Goal: Complete application form

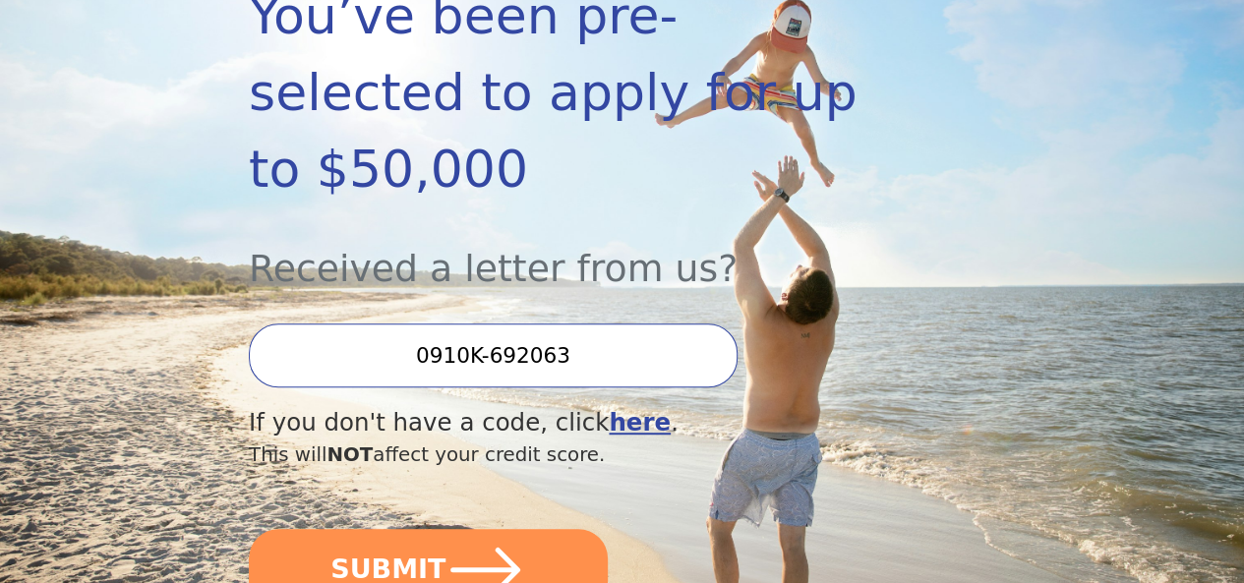
scroll to position [393, 0]
click at [450, 357] on input "0910K-692063" at bounding box center [493, 355] width 489 height 64
type input "0910K-692063"
drag, startPoint x: 614, startPoint y: 361, endPoint x: 421, endPoint y: 362, distance: 192.8
click at [426, 367] on input "0910K-692063" at bounding box center [493, 355] width 489 height 64
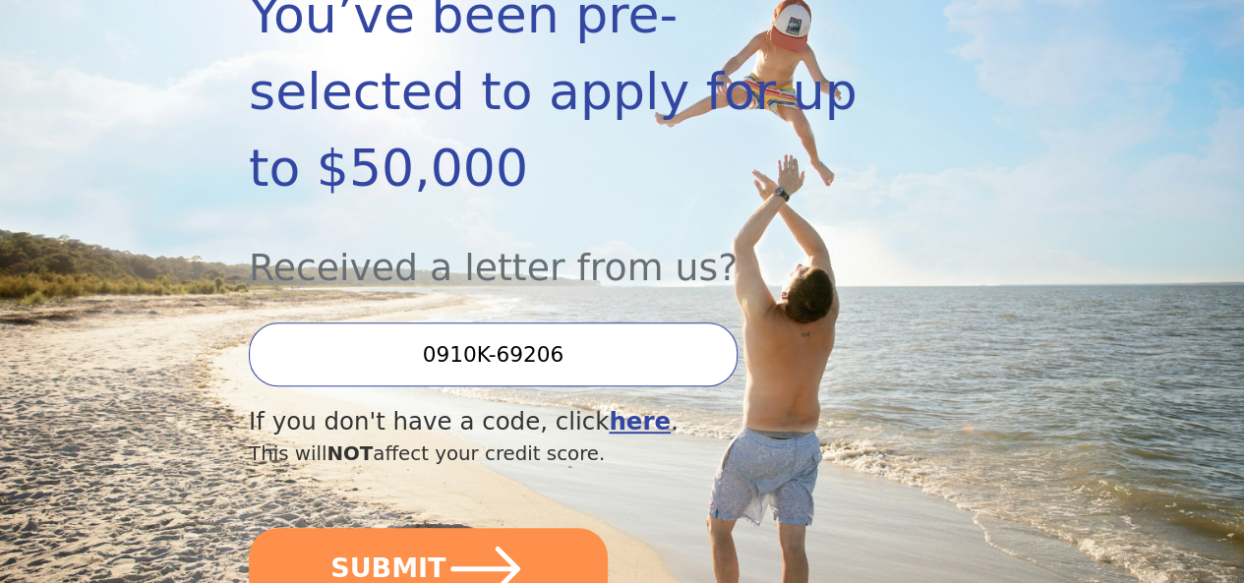
type input "0910K-692063"
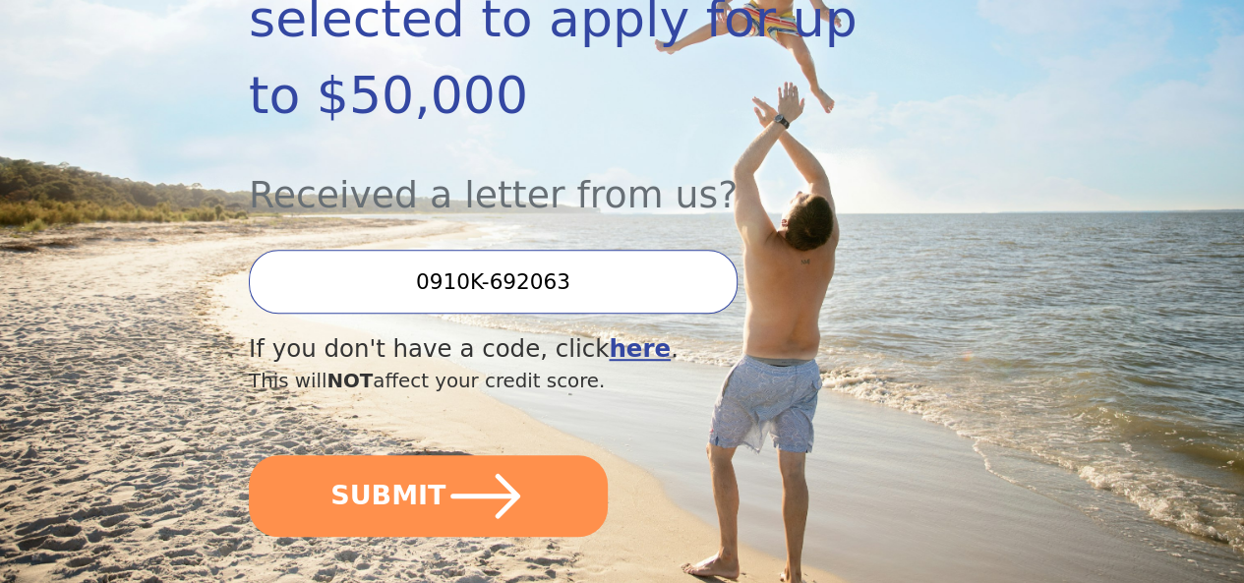
scroll to position [492, 0]
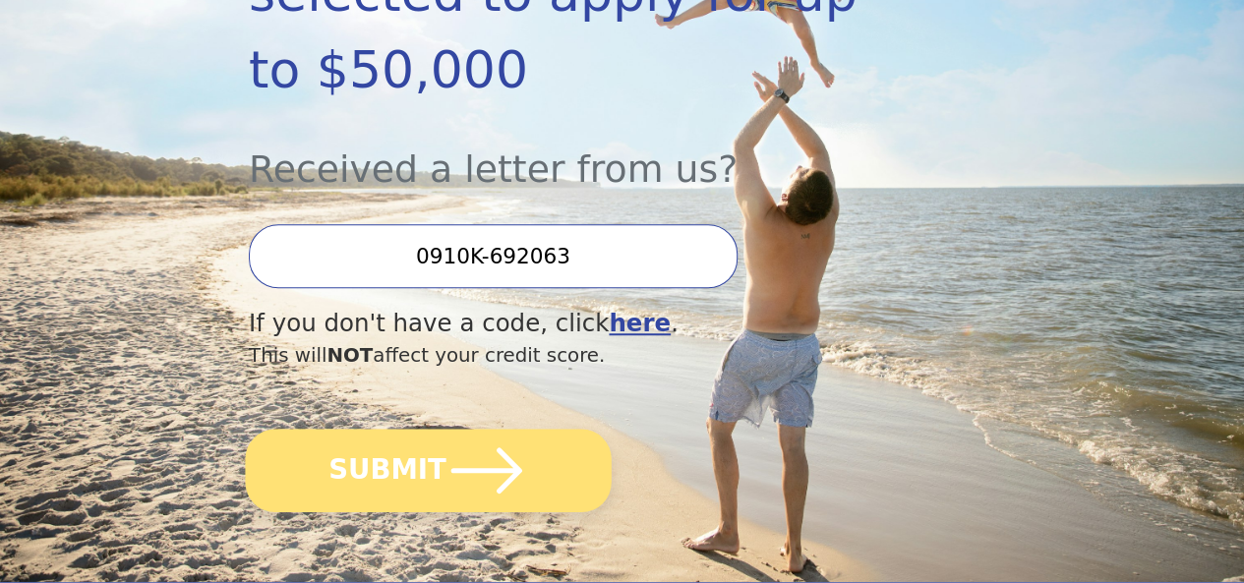
click at [521, 477] on icon "submit" at bounding box center [486, 469] width 71 height 45
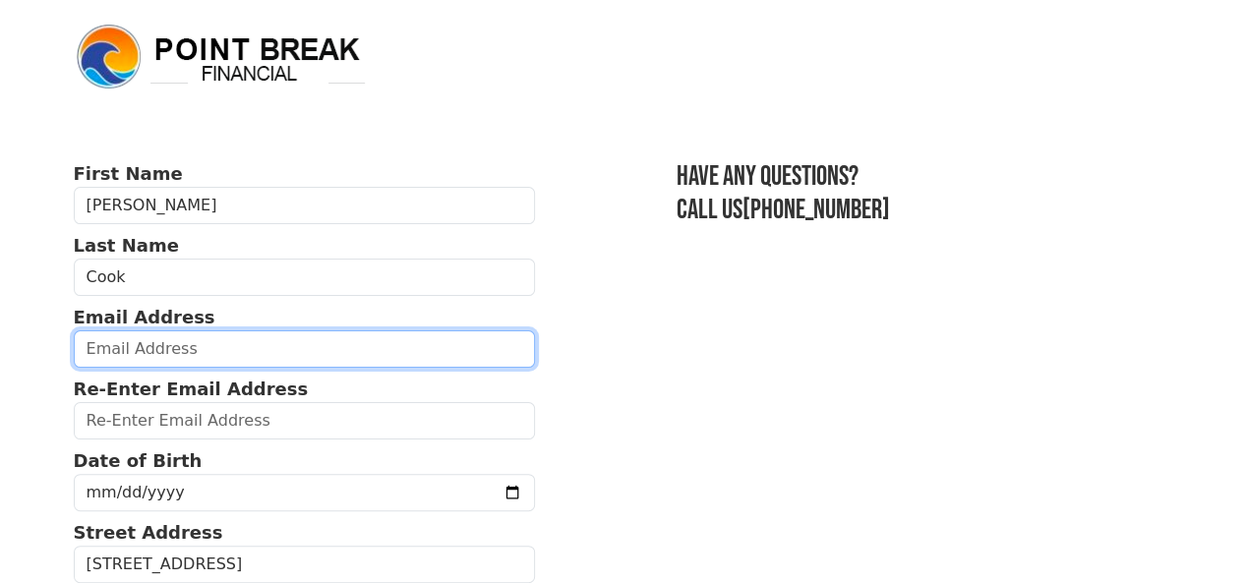
click at [156, 355] on input "email" at bounding box center [305, 348] width 462 height 37
type input "m2cook@hotmail.com"
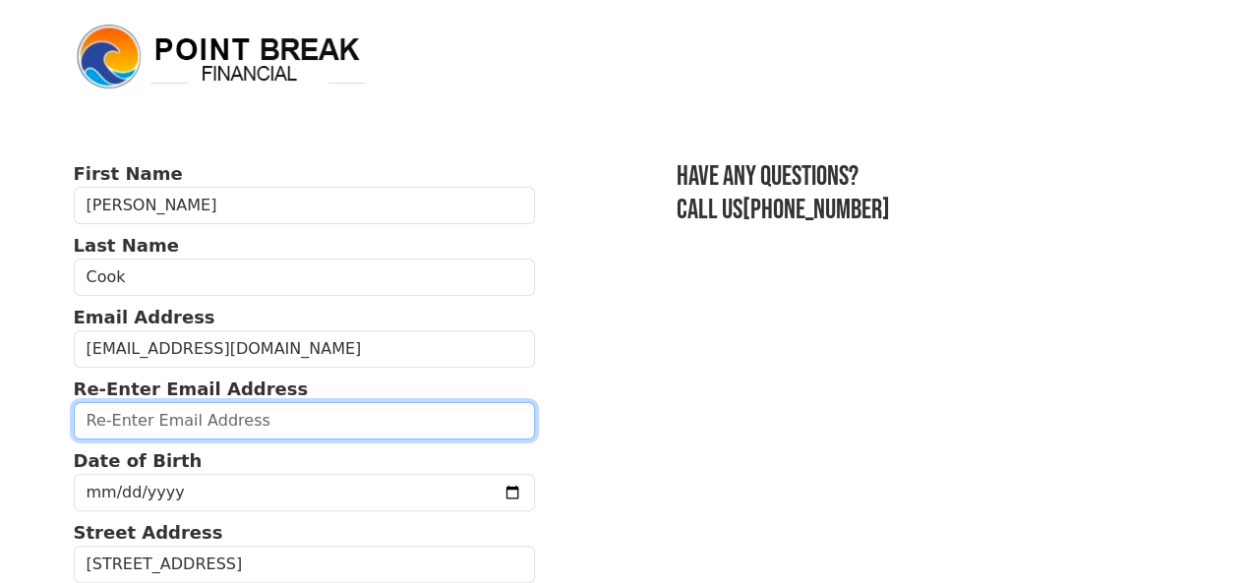
type input "m2cook@hotmail.com"
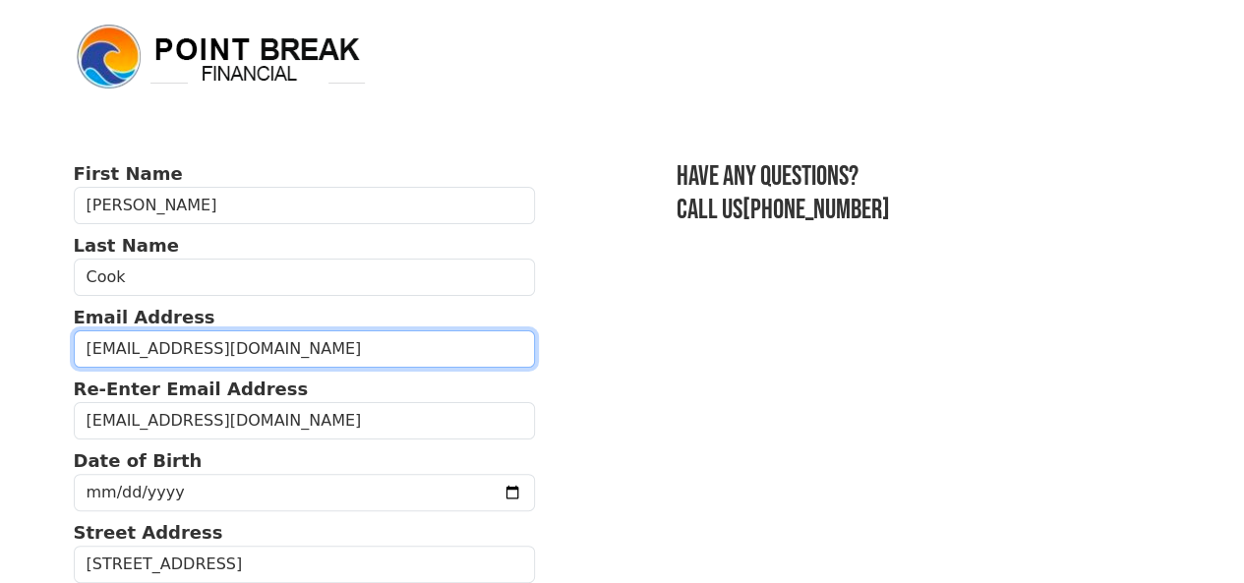
type input "(214) 498-4948"
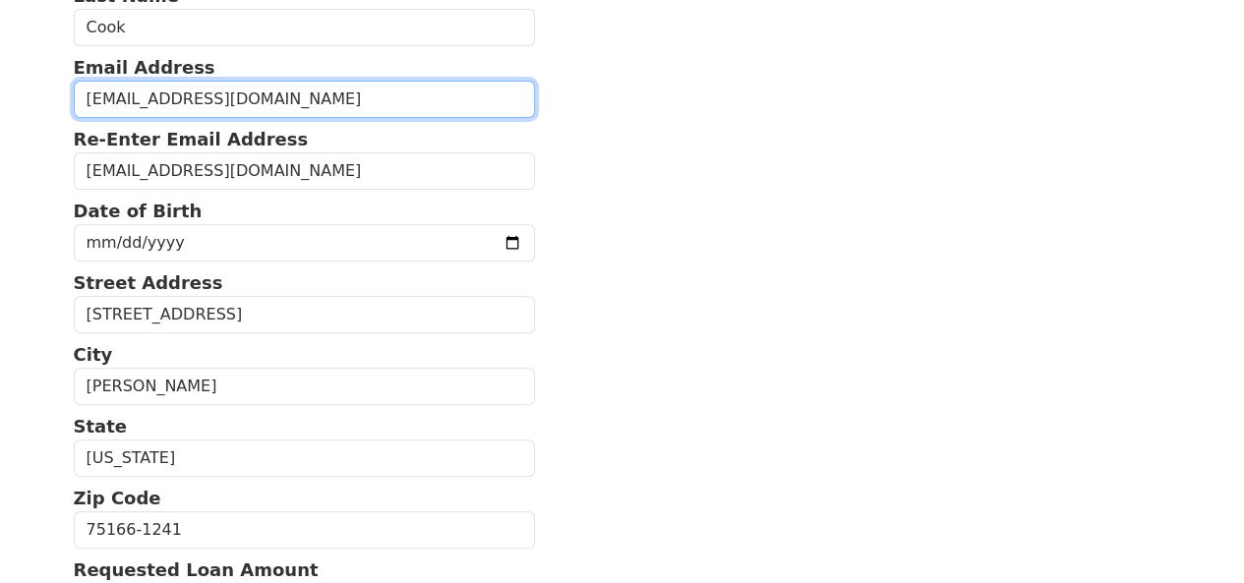
scroll to position [240, 0]
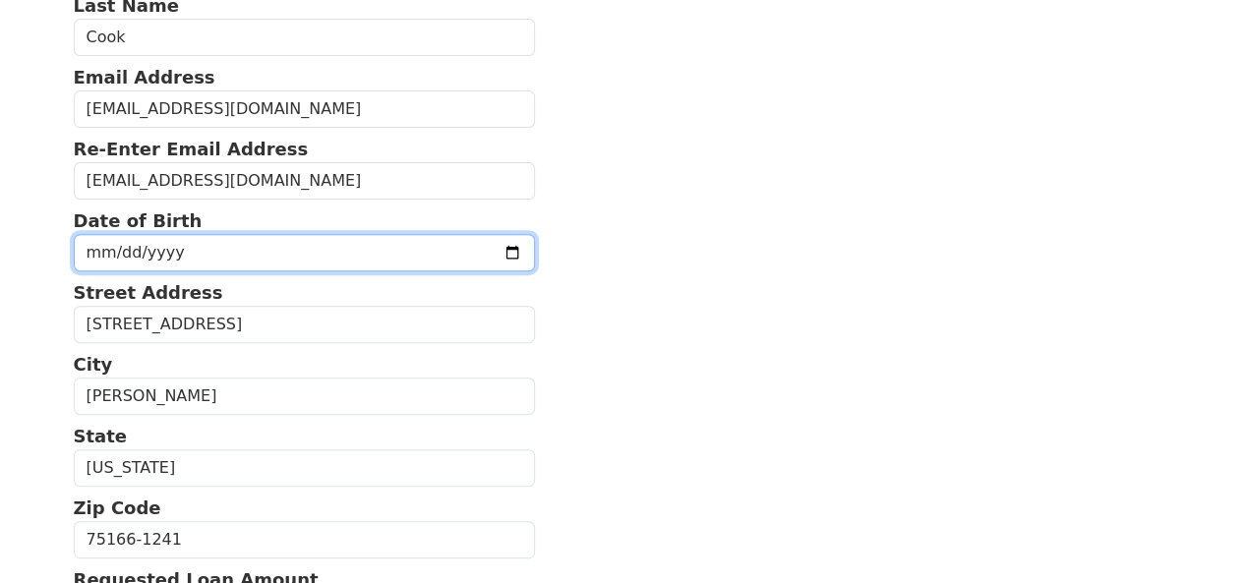
click at [184, 268] on input "date" at bounding box center [305, 252] width 462 height 37
type input "1969-09-24"
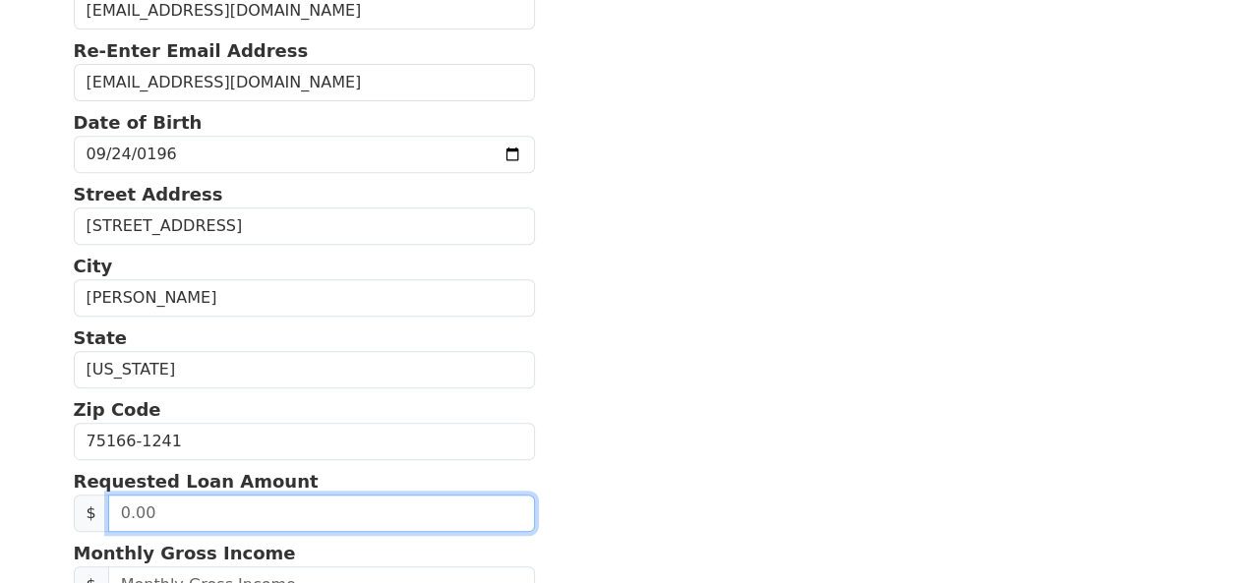
click at [199, 532] on input "text" at bounding box center [321, 513] width 427 height 37
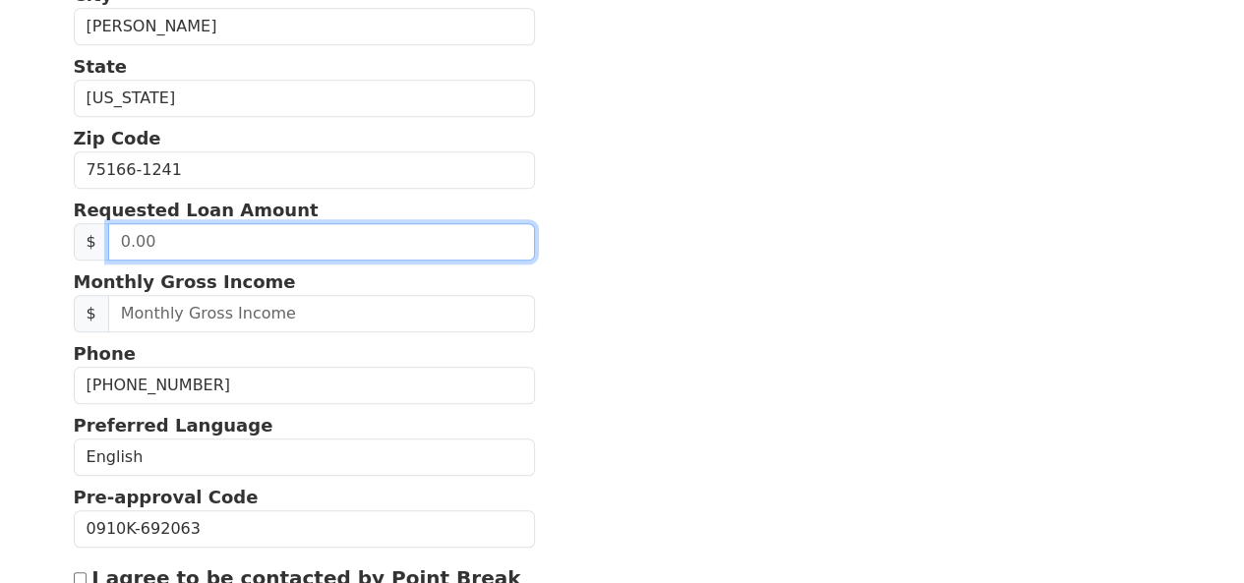
scroll to position [633, 0]
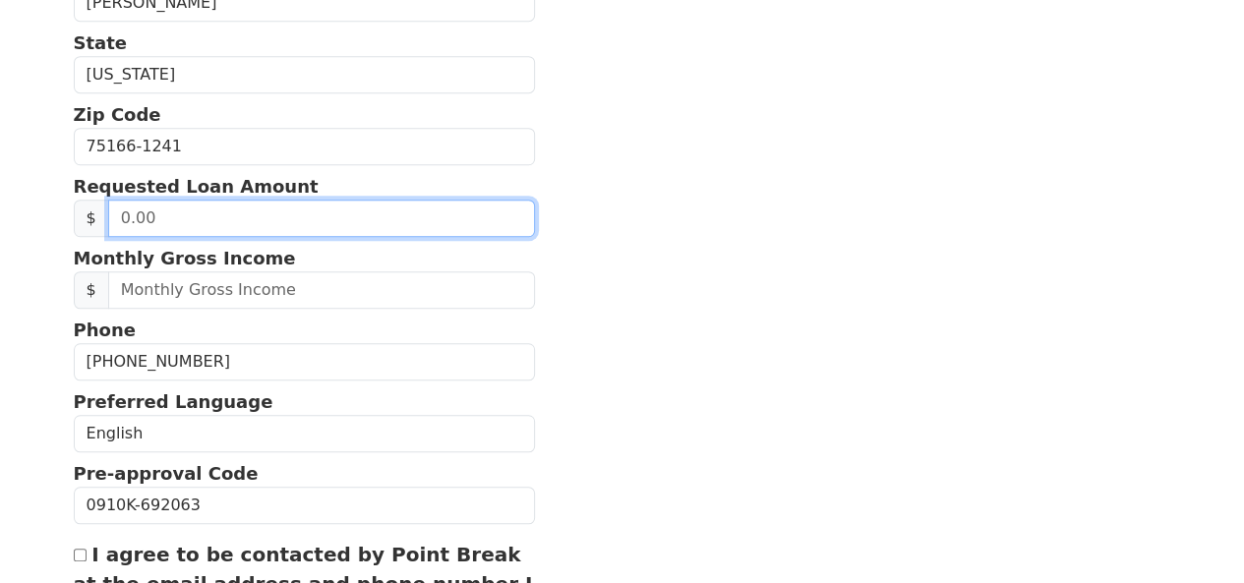
drag, startPoint x: 159, startPoint y: 239, endPoint x: 100, endPoint y: 251, distance: 60.2
click at [100, 237] on div "$" at bounding box center [305, 218] width 462 height 37
type input "50,000.00"
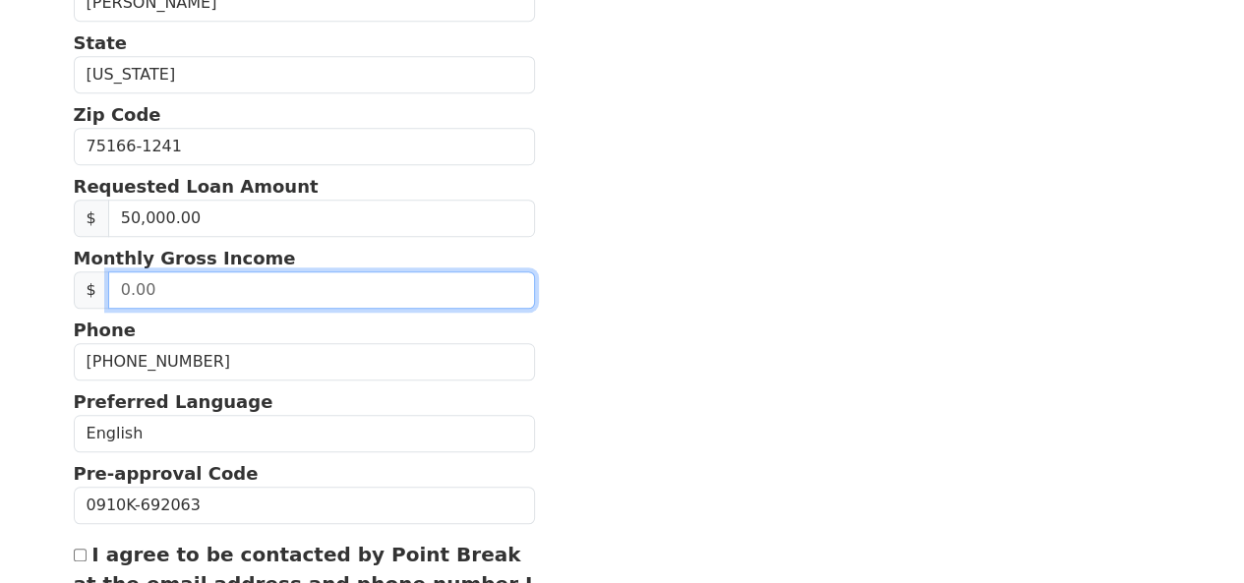
click at [116, 307] on input "text" at bounding box center [321, 289] width 427 height 37
drag, startPoint x: 155, startPoint y: 313, endPoint x: 116, endPoint y: 314, distance: 39.4
click at [116, 309] on input "text" at bounding box center [321, 289] width 427 height 37
type input "9,500.00"
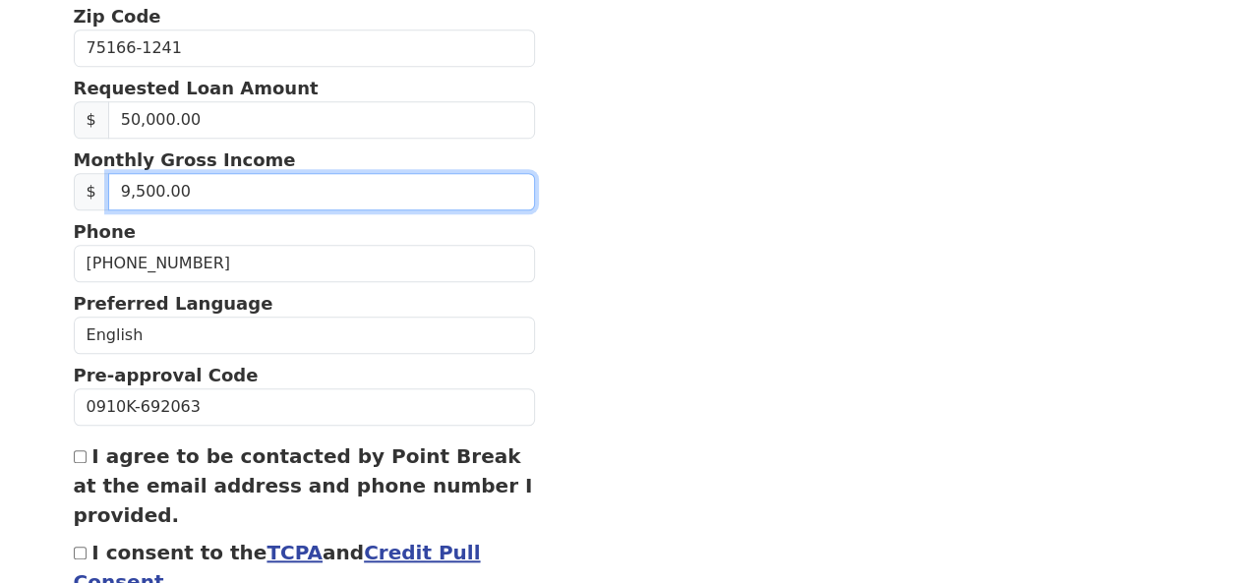
scroll to position [830, 0]
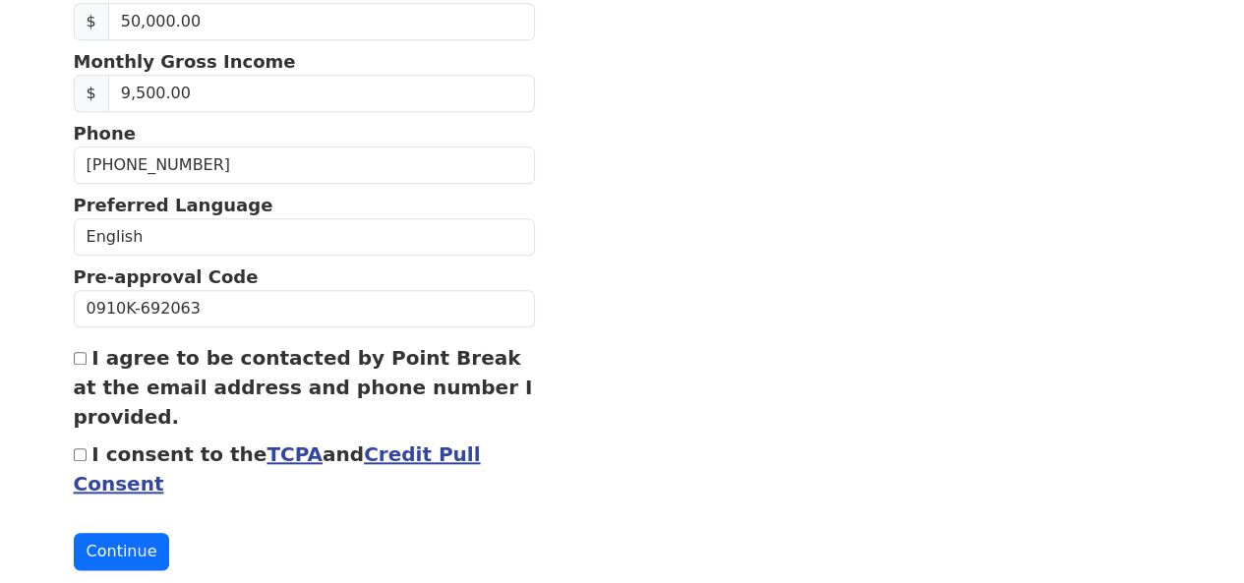
click at [74, 365] on input "I agree to be contacted by Point Break at the email address and phone number I …" at bounding box center [80, 358] width 13 height 13
checkbox input "true"
click at [81, 461] on input "I consent to the TCPA and Credit Pull Consent" at bounding box center [80, 454] width 13 height 13
checkbox input "true"
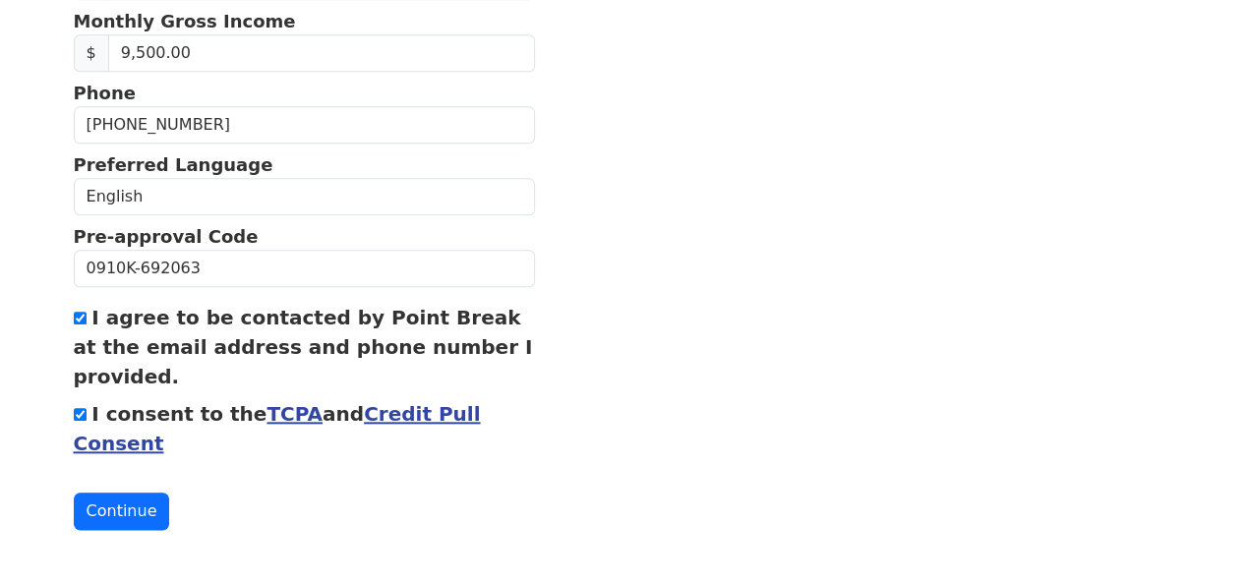
click at [124, 493] on button "Continue" at bounding box center [122, 511] width 96 height 37
